Goal: Obtain resource: Download file/media

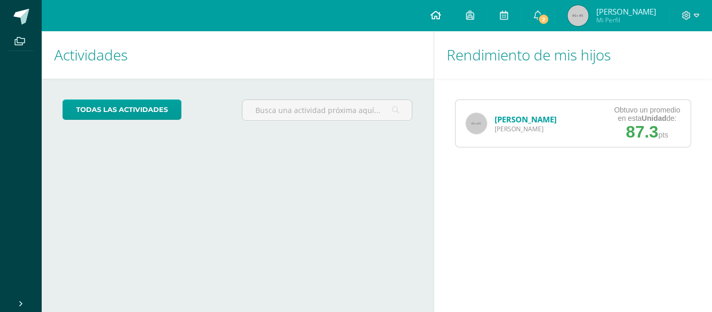
click at [441, 17] on icon at bounding box center [436, 14] width 10 height 9
click at [550, 129] on span "Quinto Bachillerato" at bounding box center [526, 129] width 62 height 9
click at [530, 122] on link "[PERSON_NAME]" at bounding box center [526, 119] width 62 height 10
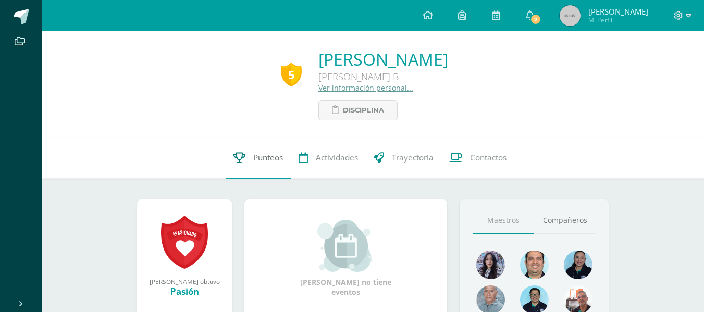
click at [261, 156] on span "Punteos" at bounding box center [268, 157] width 30 height 11
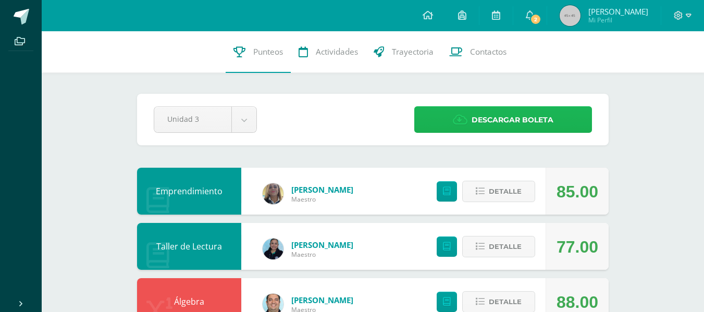
click at [491, 118] on span "Descargar boleta" at bounding box center [513, 120] width 82 height 26
